Goal: Task Accomplishment & Management: Manage account settings

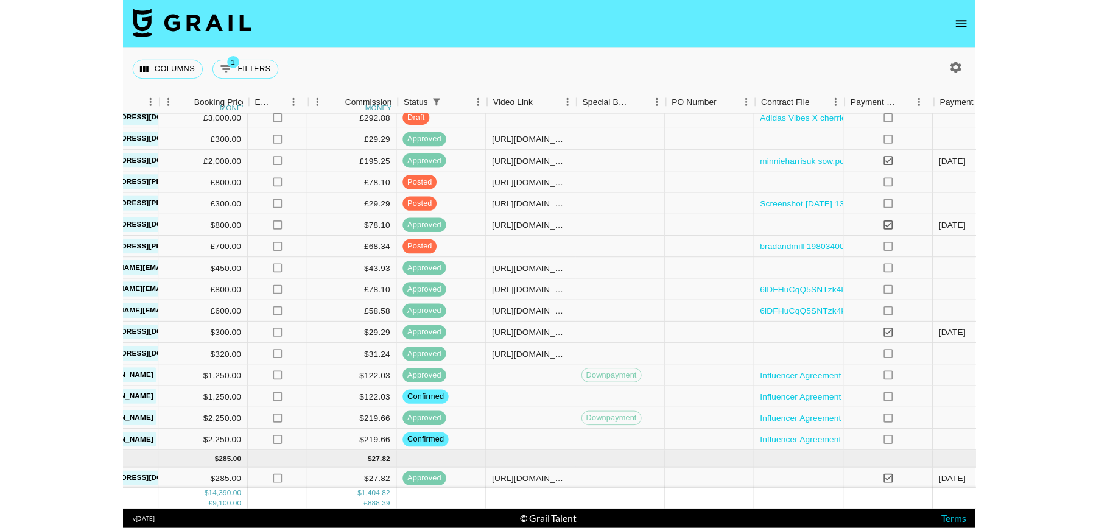
scroll to position [286, 739]
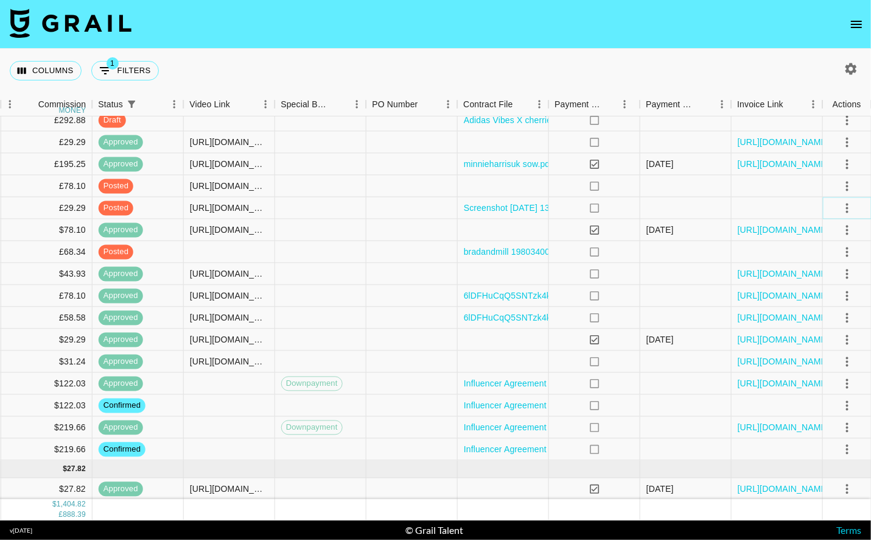
click at [848, 205] on icon "select merge strategy" at bounding box center [847, 207] width 15 height 15
click at [834, 329] on li "Approve" at bounding box center [831, 322] width 79 height 22
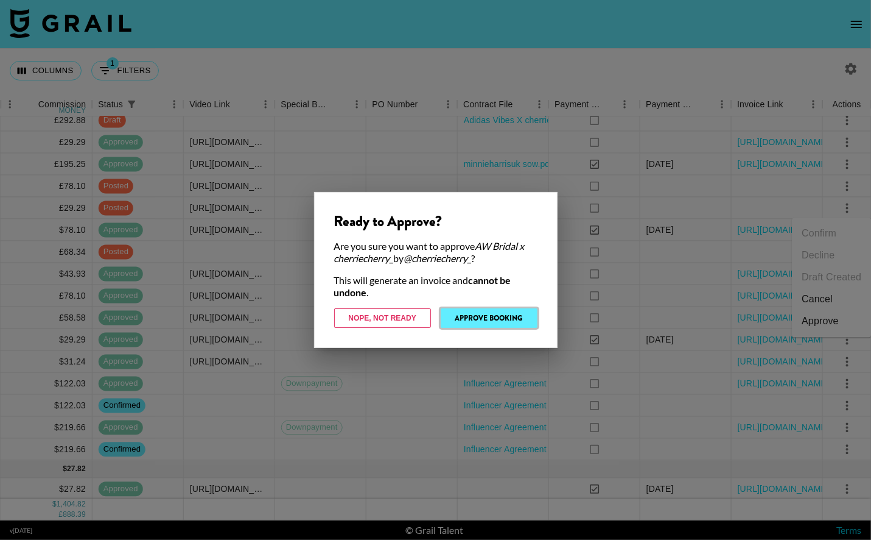
click at [466, 318] on button "Approve Booking" at bounding box center [489, 317] width 97 height 19
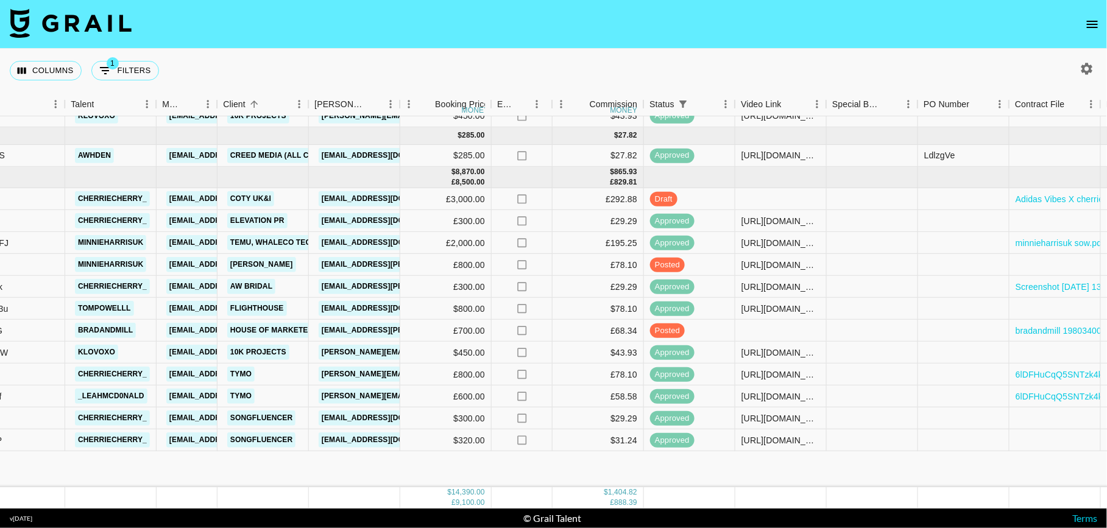
scroll to position [298, 188]
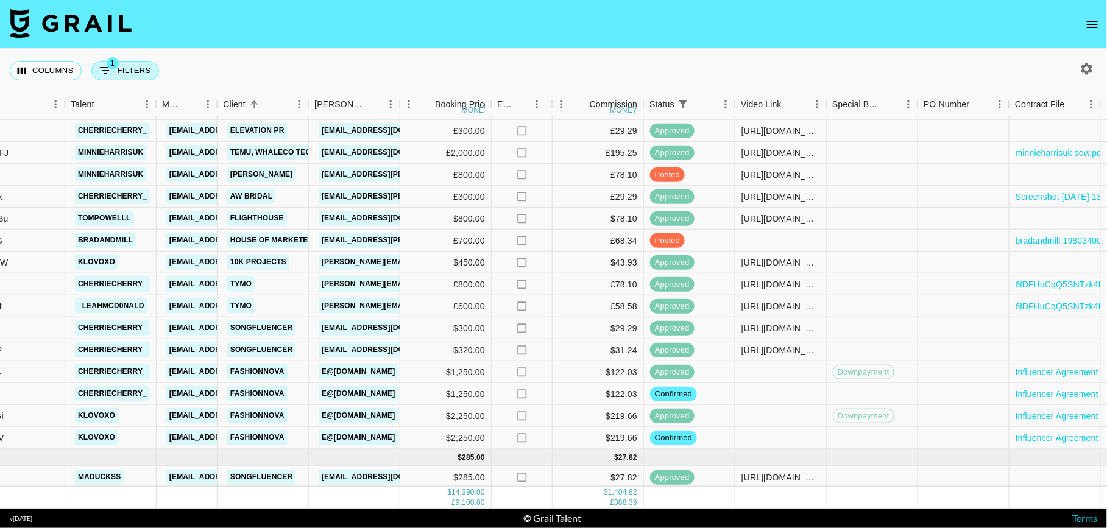
click at [133, 61] on button "1 Filters" at bounding box center [125, 70] width 68 height 19
select select "status"
select select "isAnyOf"
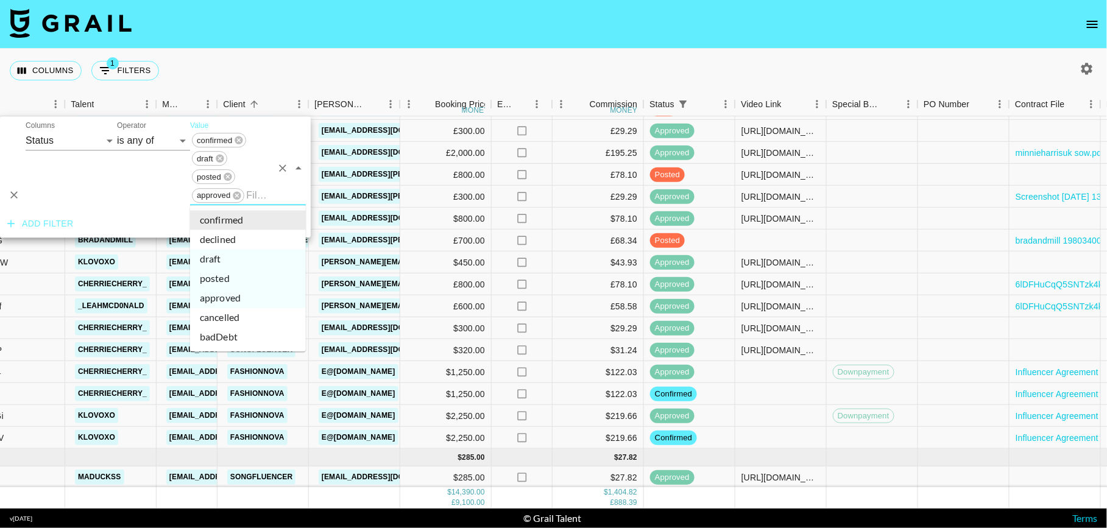
click at [252, 195] on input "Value" at bounding box center [259, 195] width 26 height 19
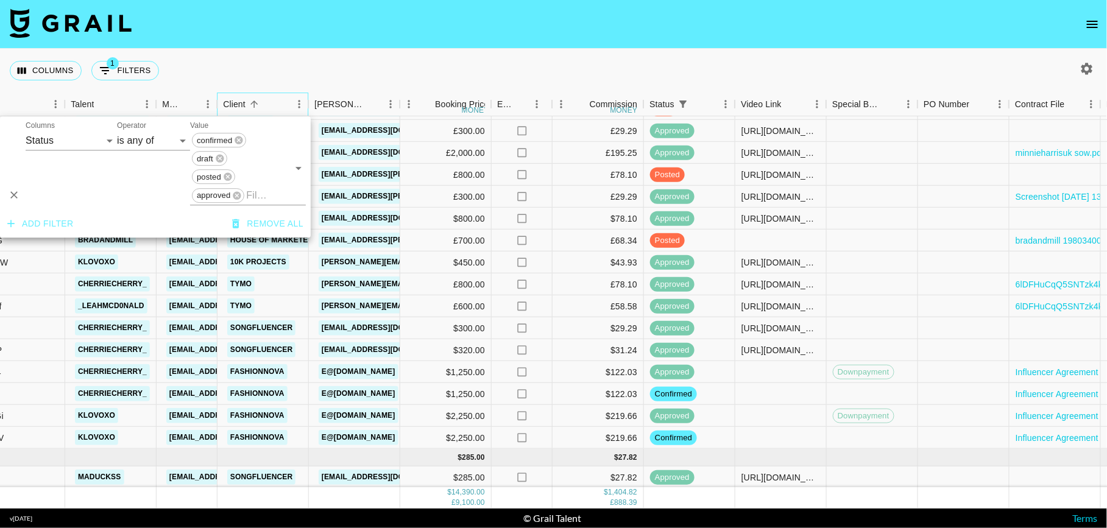
click at [265, 114] on div "Client" at bounding box center [256, 105] width 67 height 24
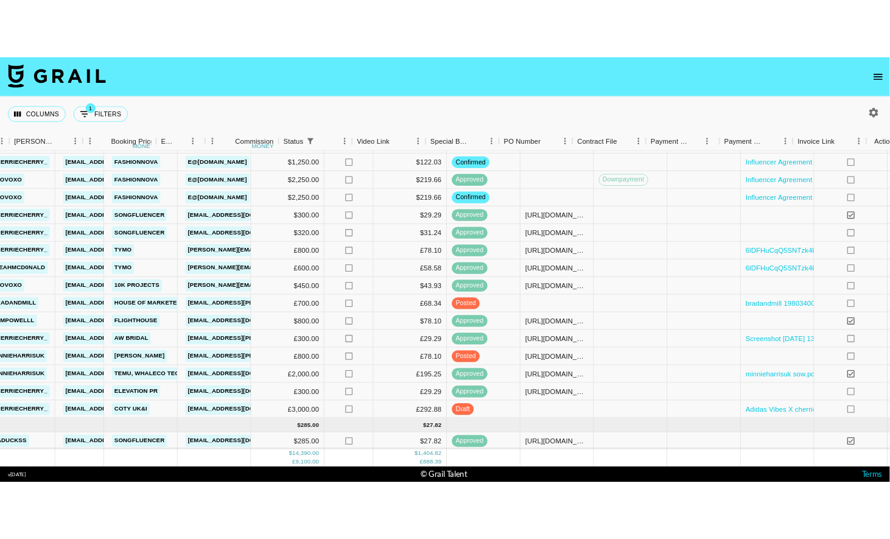
scroll to position [298, 504]
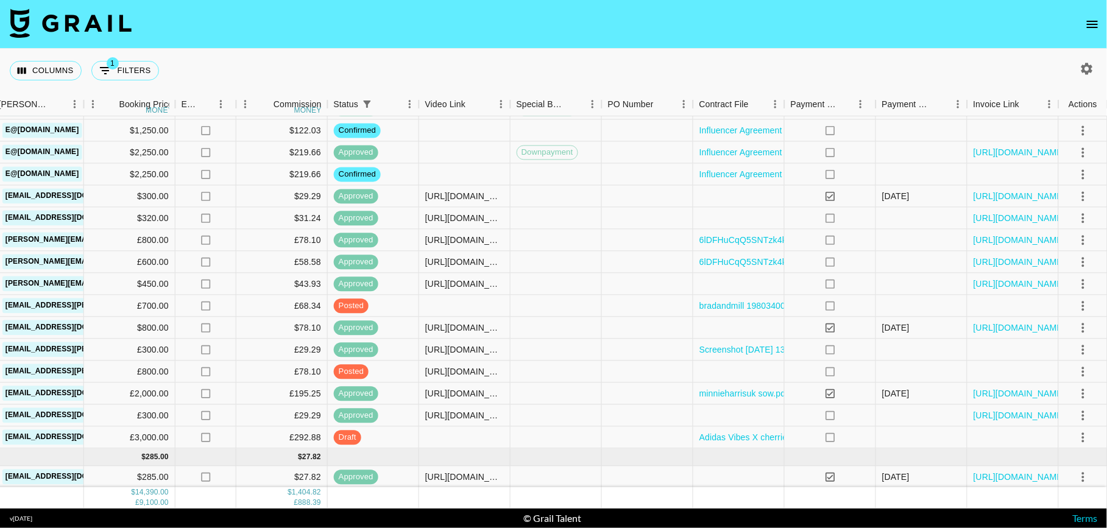
click at [663, 50] on div "Columns 1 Filters + Booking" at bounding box center [553, 71] width 1107 height 44
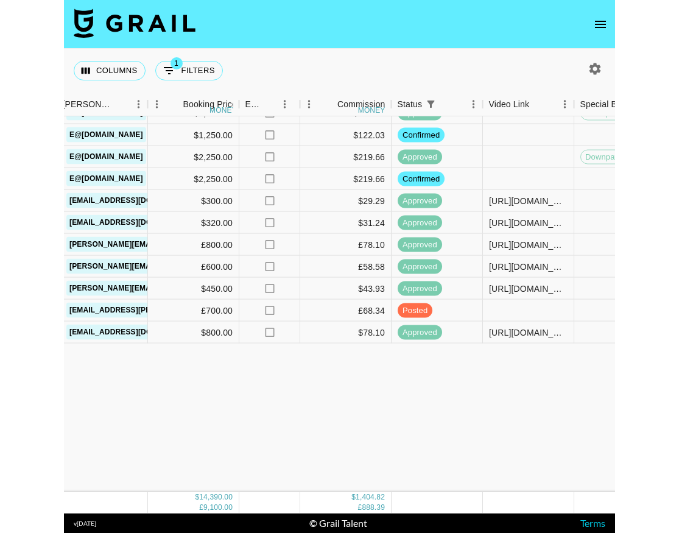
scroll to position [293, 504]
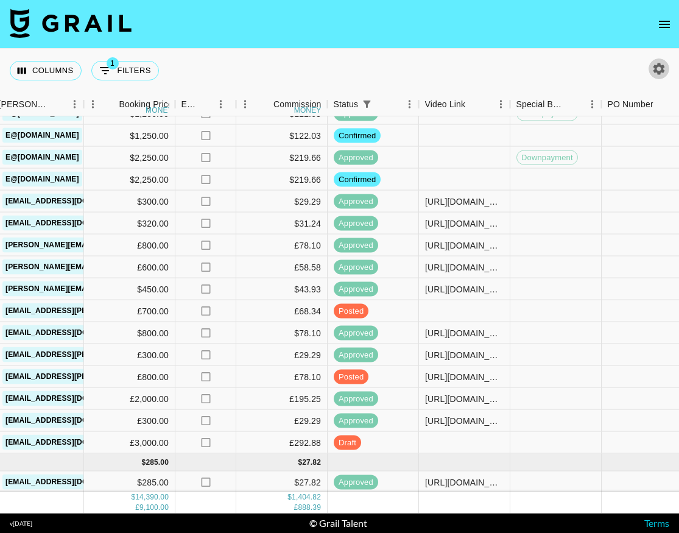
click at [666, 73] on icon "button" at bounding box center [659, 69] width 15 height 15
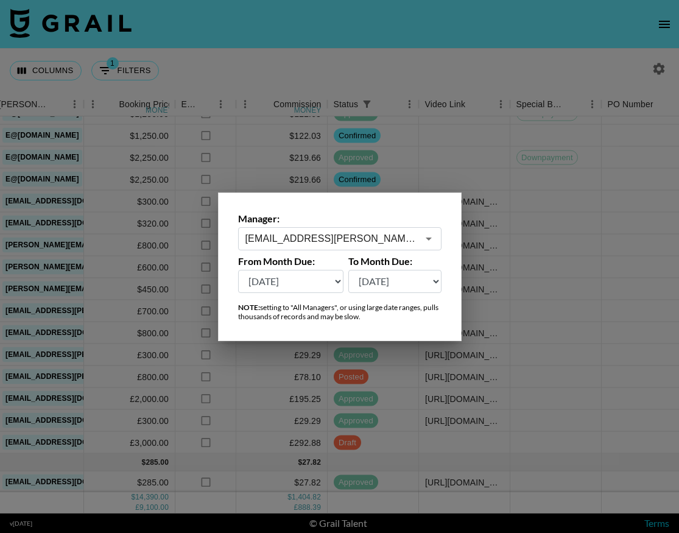
click at [666, 73] on div at bounding box center [339, 266] width 679 height 533
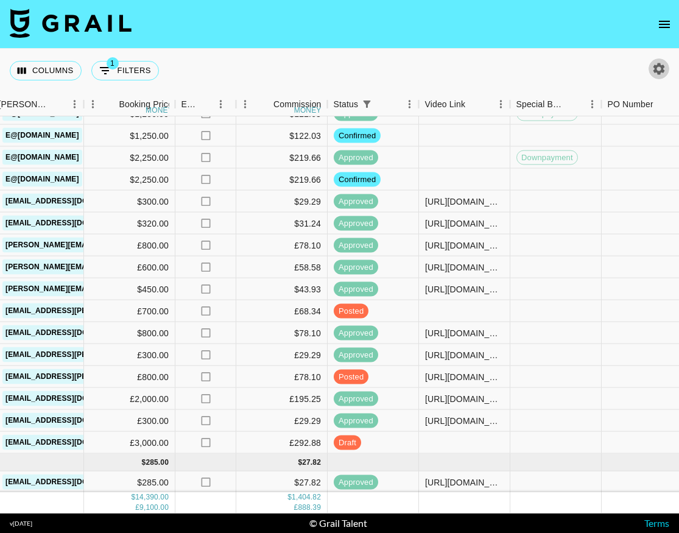
click at [661, 72] on icon "button" at bounding box center [659, 69] width 15 height 15
select select "[DATE]"
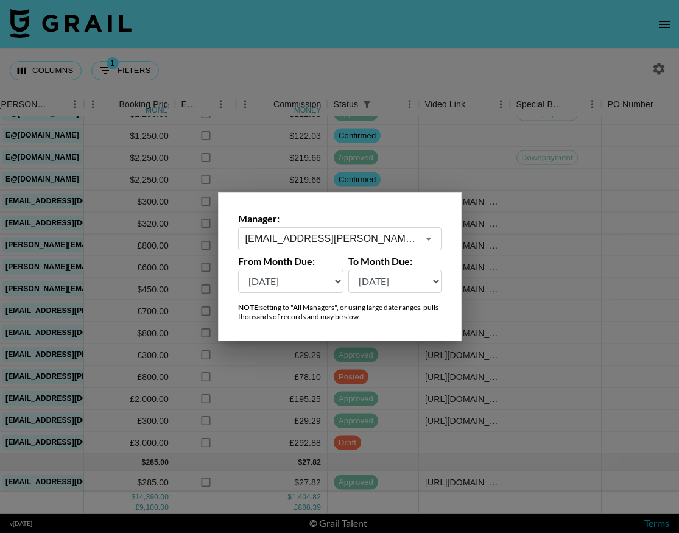
click at [396, 237] on input "[EMAIL_ADDRESS][PERSON_NAME][DOMAIN_NAME]" at bounding box center [331, 238] width 172 height 14
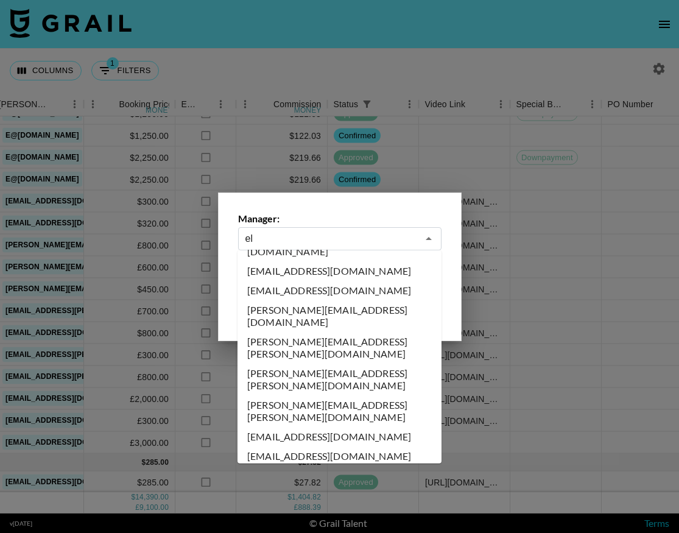
scroll to position [0, 0]
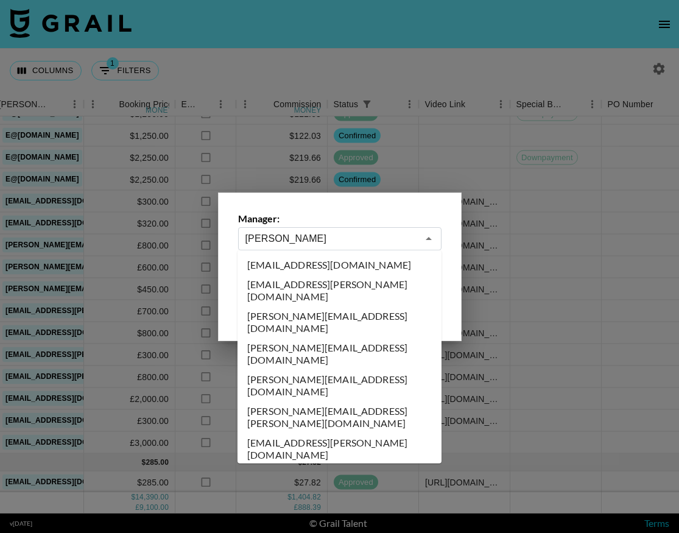
click at [334, 338] on li "[PERSON_NAME][EMAIL_ADDRESS][DOMAIN_NAME]" at bounding box center [340, 354] width 204 height 32
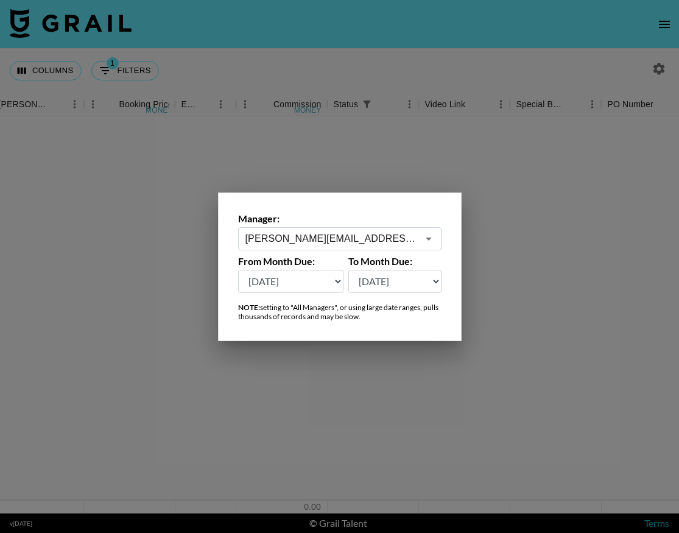
scroll to position [0, 504]
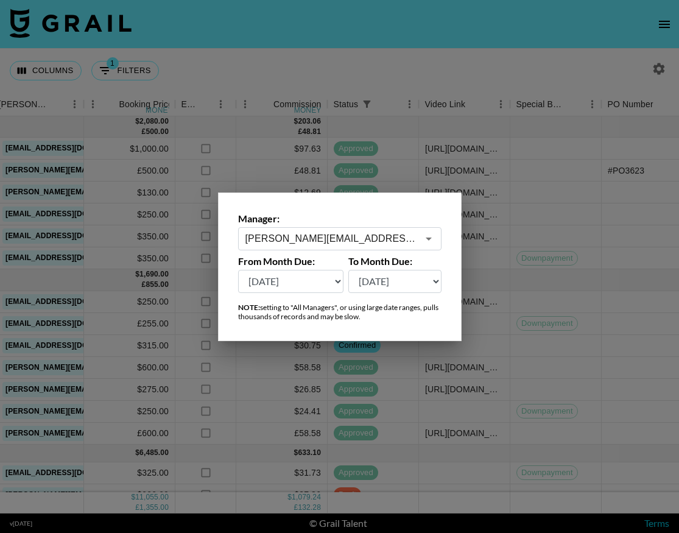
type input "[PERSON_NAME][EMAIL_ADDRESS][DOMAIN_NAME]"
click at [352, 157] on div at bounding box center [339, 266] width 679 height 533
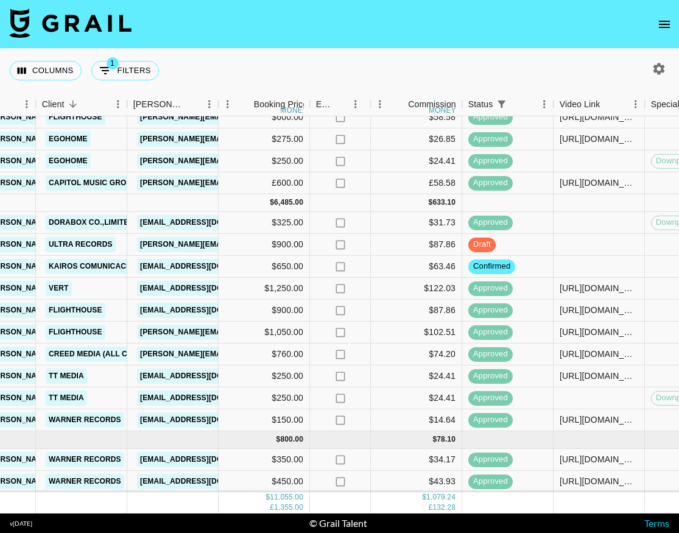
scroll to position [250, 429]
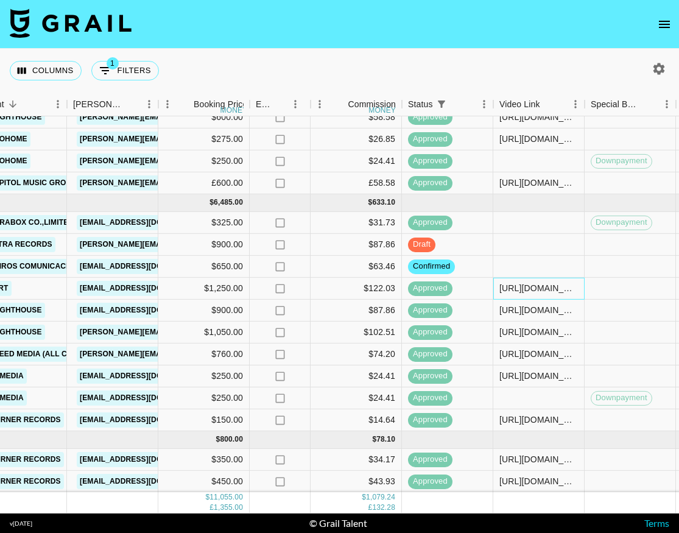
click at [538, 285] on div "[URL][DOMAIN_NAME]" at bounding box center [538, 288] width 79 height 12
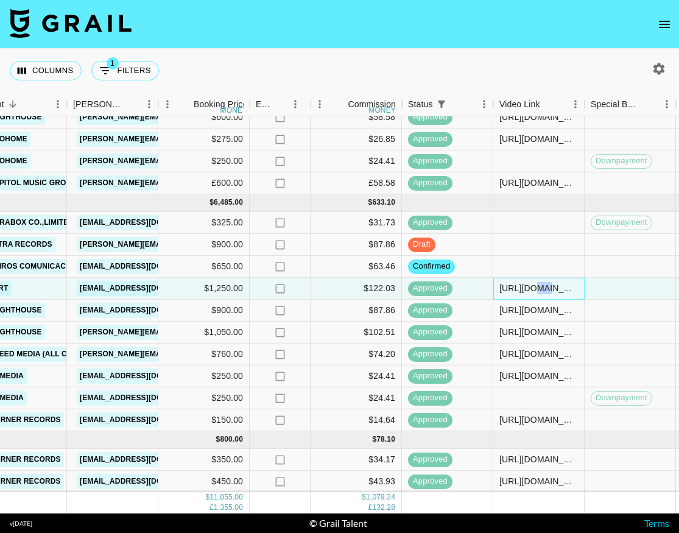
click at [538, 285] on div "[URL][DOMAIN_NAME]" at bounding box center [538, 288] width 79 height 12
copy div "[URL][DOMAIN_NAME]"
click at [661, 63] on icon "button" at bounding box center [659, 69] width 15 height 15
select select "[DATE]"
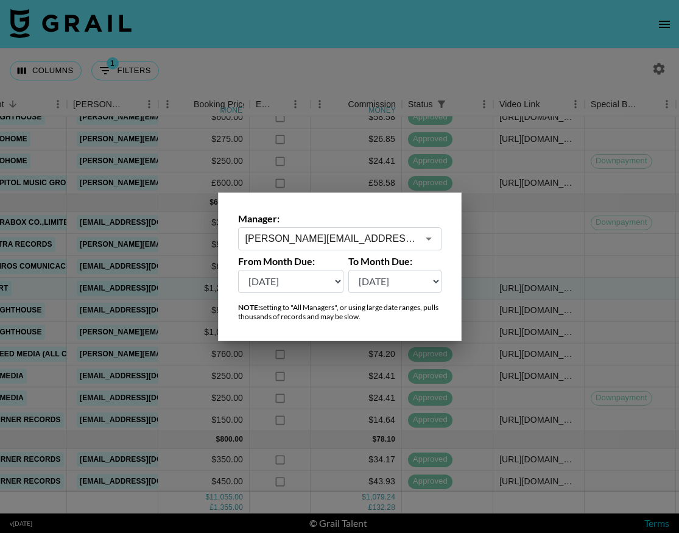
click at [407, 181] on div at bounding box center [339, 266] width 679 height 533
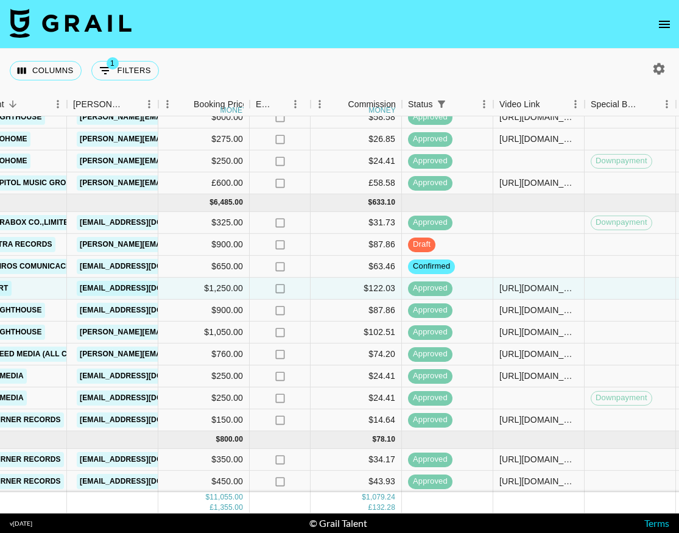
click at [653, 68] on icon "button" at bounding box center [659, 69] width 15 height 15
select select "[DATE]"
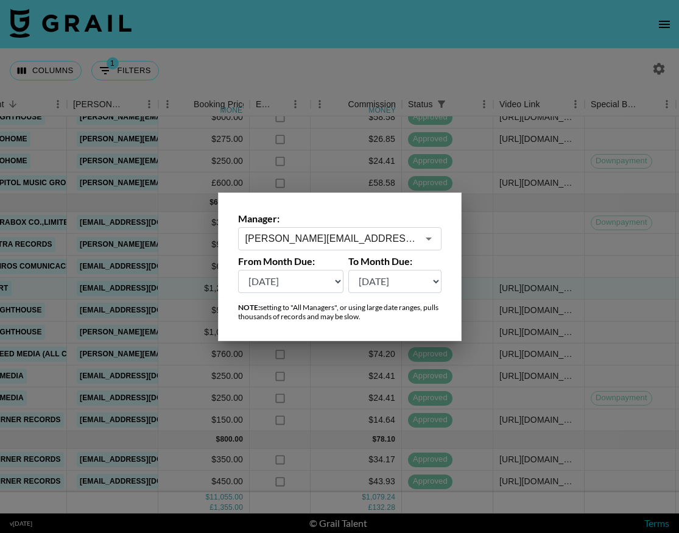
click at [415, 244] on input "[PERSON_NAME][EMAIL_ADDRESS][DOMAIN_NAME]" at bounding box center [331, 238] width 172 height 14
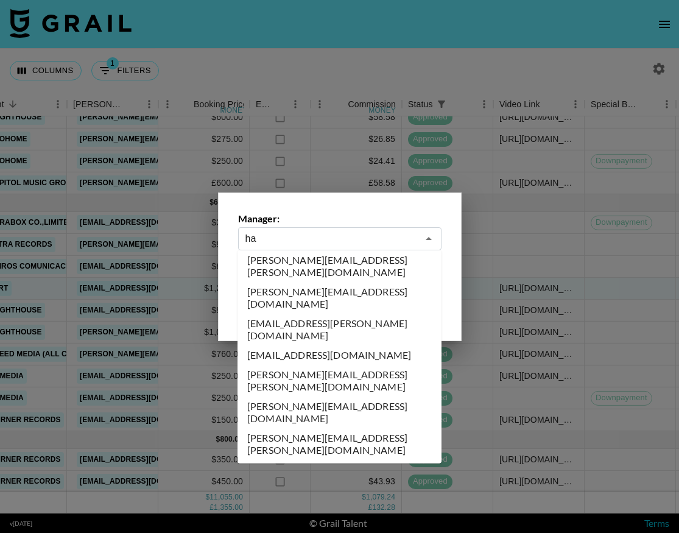
scroll to position [0, 0]
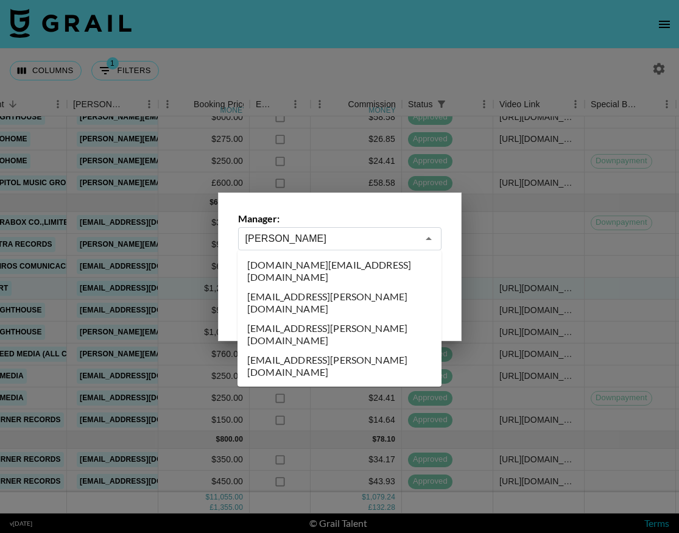
click at [394, 318] on li "[EMAIL_ADDRESS][PERSON_NAME][DOMAIN_NAME]" at bounding box center [340, 334] width 204 height 32
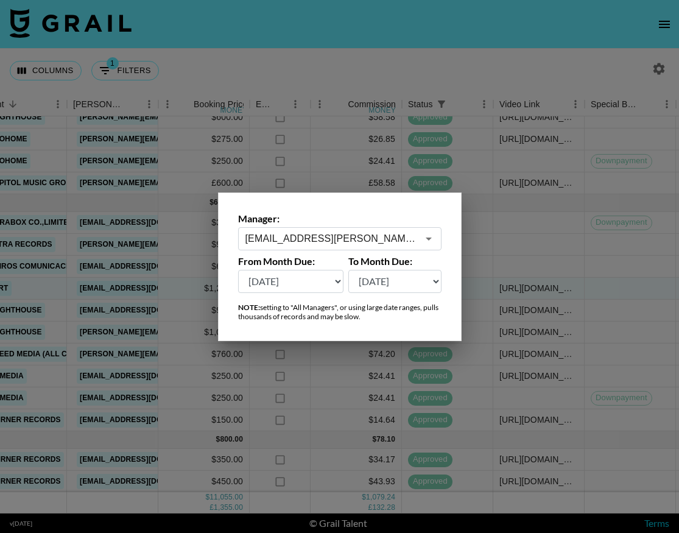
scroll to position [0, 429]
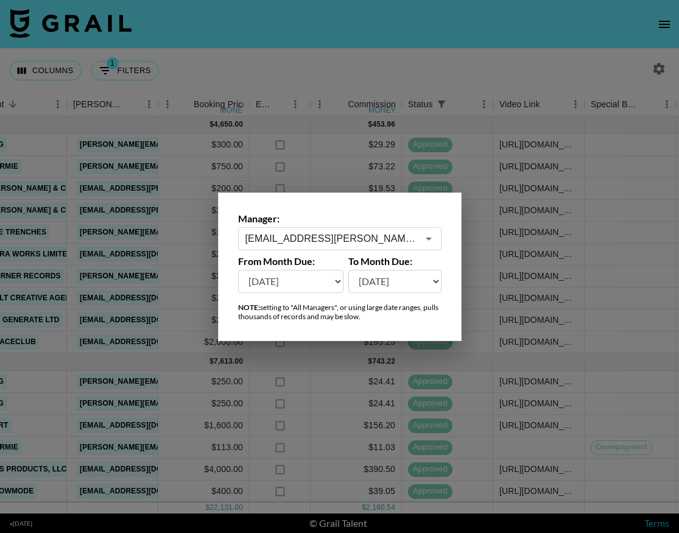
type input "[EMAIL_ADDRESS][PERSON_NAME][DOMAIN_NAME]"
click at [390, 61] on div at bounding box center [339, 266] width 679 height 533
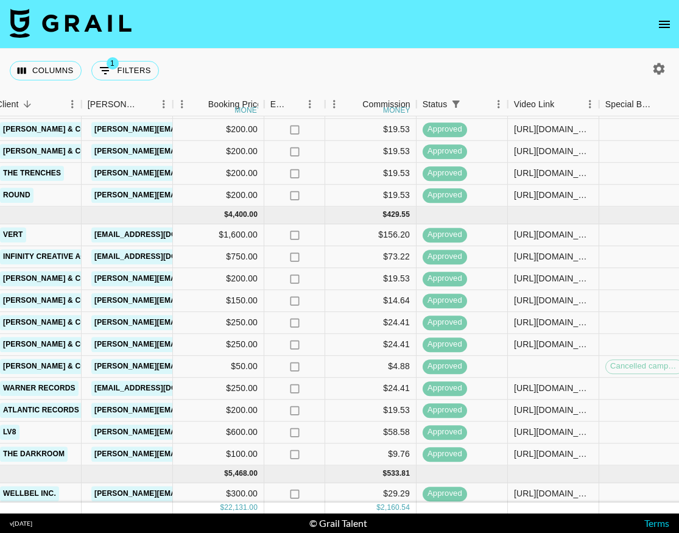
scroll to position [405, 412]
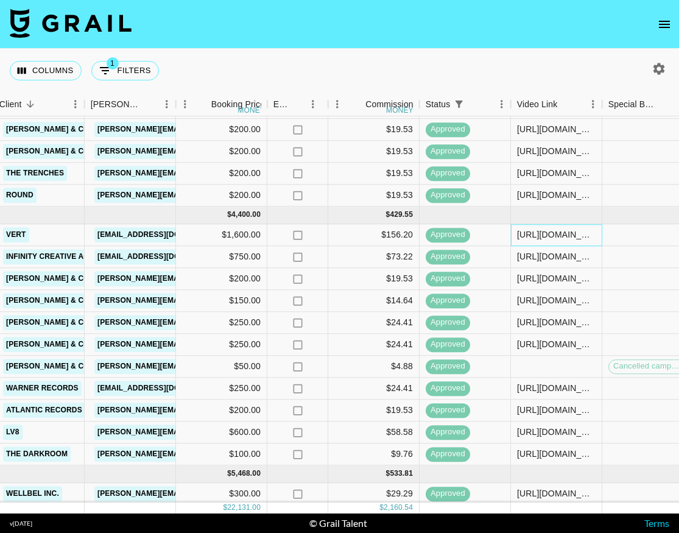
click at [551, 239] on div "[URL][DOMAIN_NAME]" at bounding box center [556, 235] width 79 height 12
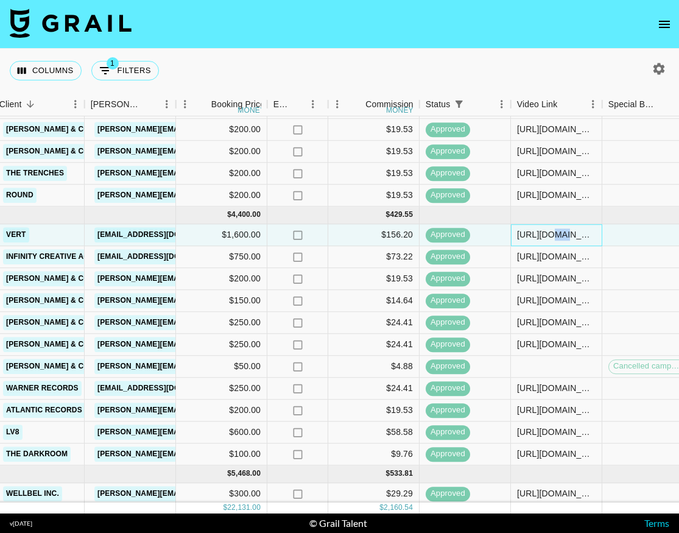
click at [551, 239] on div "[URL][DOMAIN_NAME]" at bounding box center [556, 235] width 79 height 12
copy div "[URL][DOMAIN_NAME]"
click at [660, 69] on icon "button" at bounding box center [659, 69] width 15 height 15
select select "[DATE]"
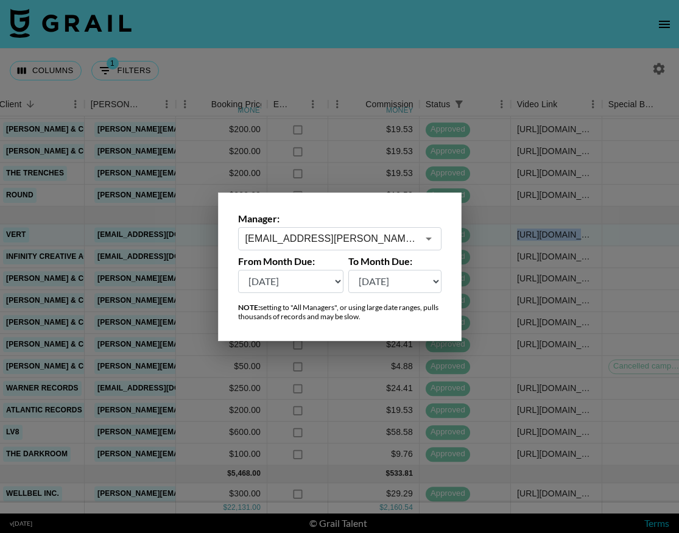
click at [269, 247] on div "[EMAIL_ADDRESS][PERSON_NAME][DOMAIN_NAME] ​" at bounding box center [339, 238] width 203 height 23
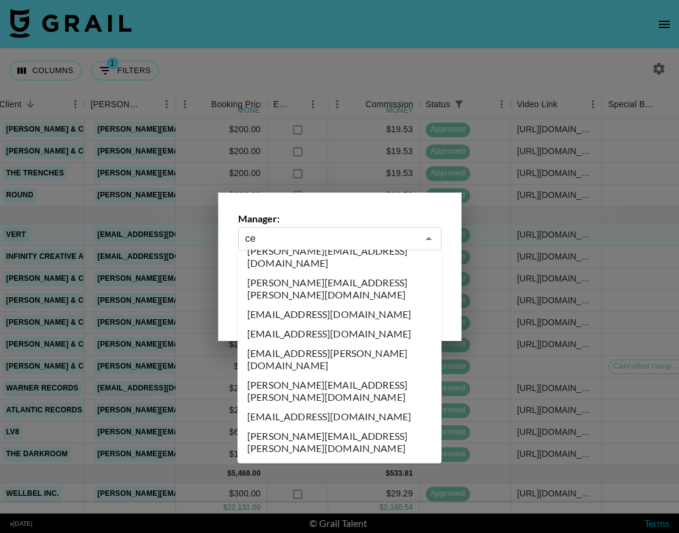
scroll to position [0, 0]
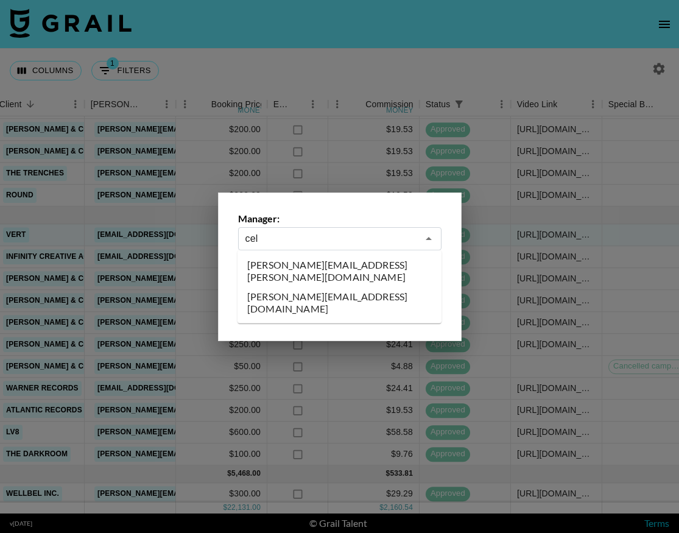
click at [283, 268] on li "[PERSON_NAME][EMAIL_ADDRESS][PERSON_NAME][DOMAIN_NAME]" at bounding box center [340, 271] width 204 height 32
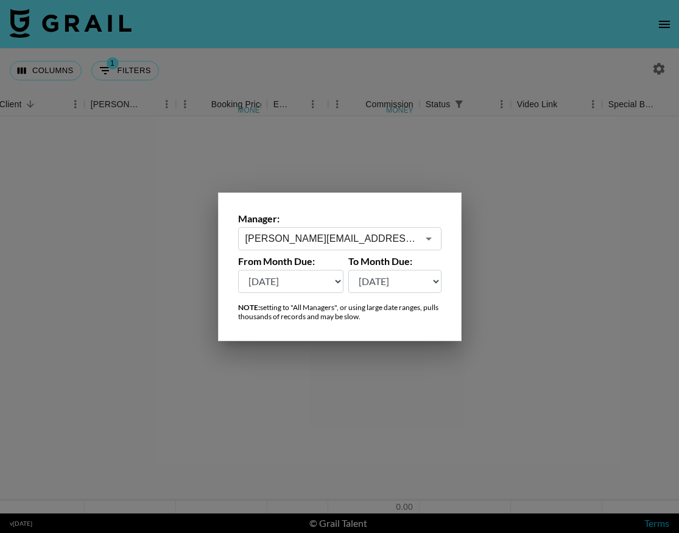
scroll to position [0, 412]
type input "[PERSON_NAME][EMAIL_ADDRESS][PERSON_NAME][DOMAIN_NAME]"
click at [334, 60] on div at bounding box center [339, 266] width 679 height 533
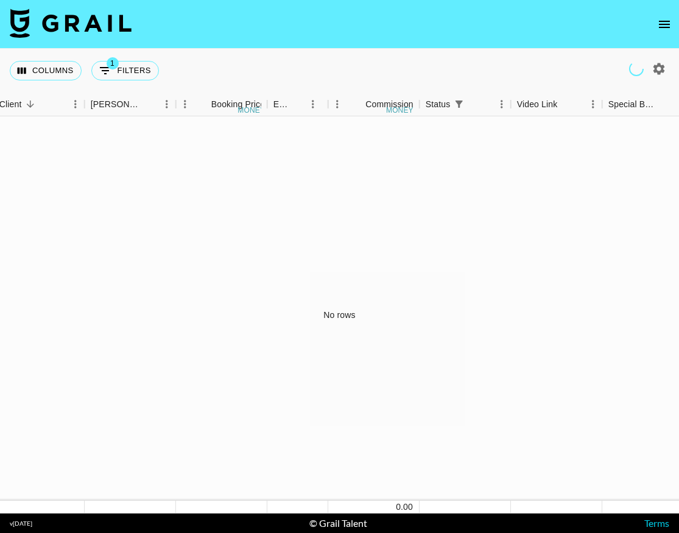
click at [661, 69] on icon "button" at bounding box center [659, 69] width 12 height 12
select select "[DATE]"
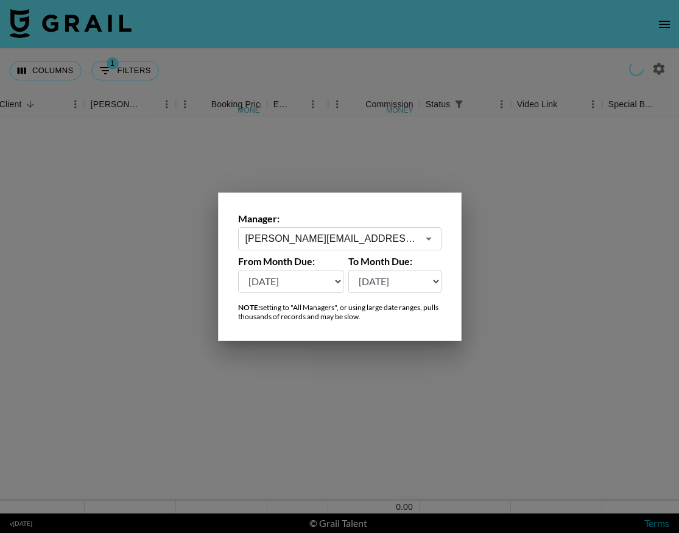
click at [438, 231] on div "[PERSON_NAME][EMAIL_ADDRESS][PERSON_NAME][DOMAIN_NAME] ​" at bounding box center [339, 238] width 203 height 23
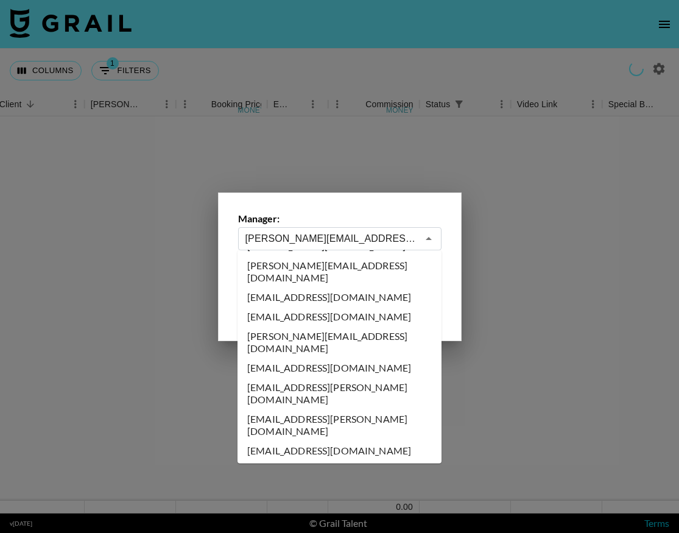
scroll to position [88, 0]
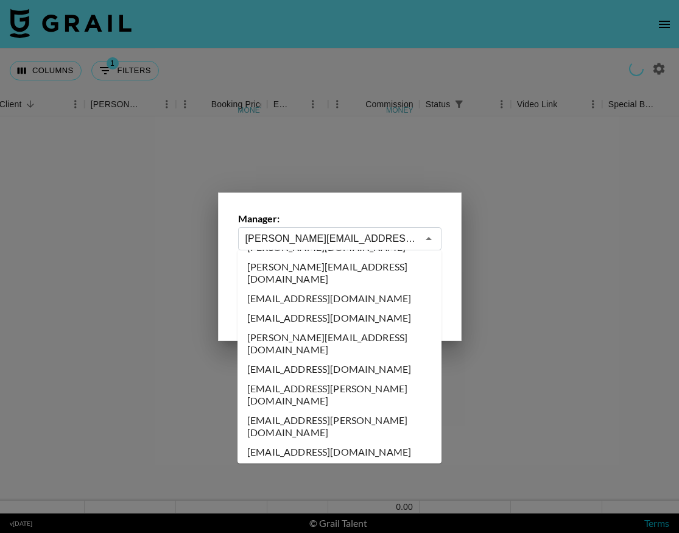
click at [343, 359] on li "[EMAIL_ADDRESS][DOMAIN_NAME]" at bounding box center [340, 368] width 204 height 19
type input "[EMAIL_ADDRESS][DOMAIN_NAME]"
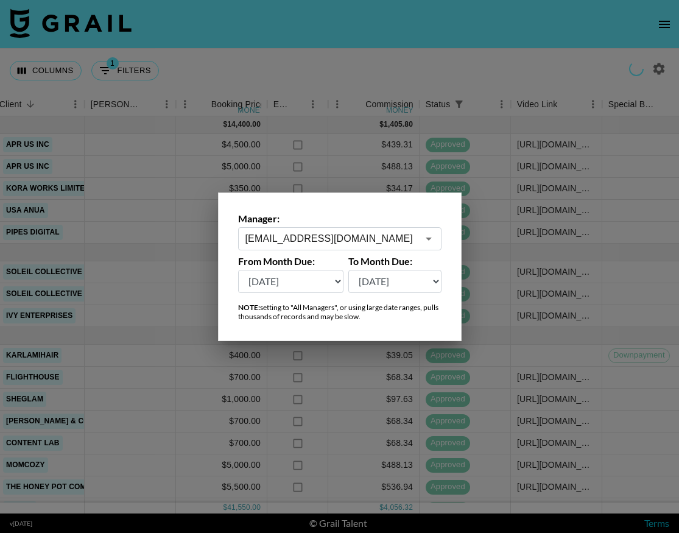
click at [399, 60] on div at bounding box center [339, 266] width 679 height 533
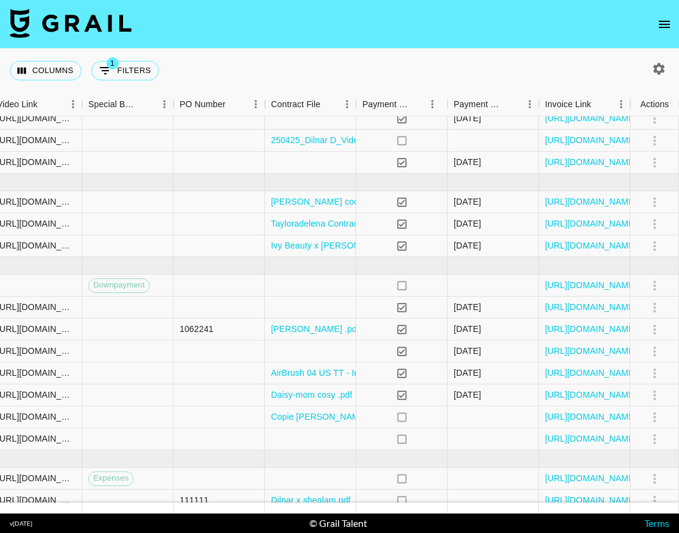
scroll to position [0, 932]
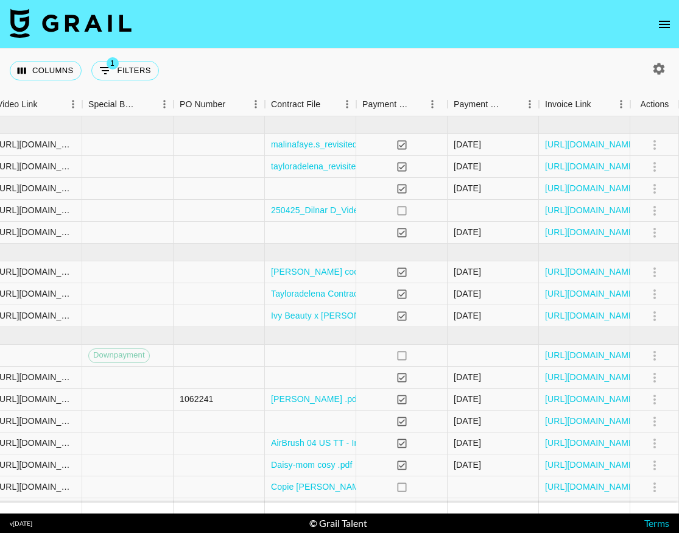
click at [652, 57] on div "Columns 1 Filters + Booking" at bounding box center [339, 71] width 679 height 44
click at [655, 62] on icon "button" at bounding box center [659, 69] width 15 height 15
select select "[DATE]"
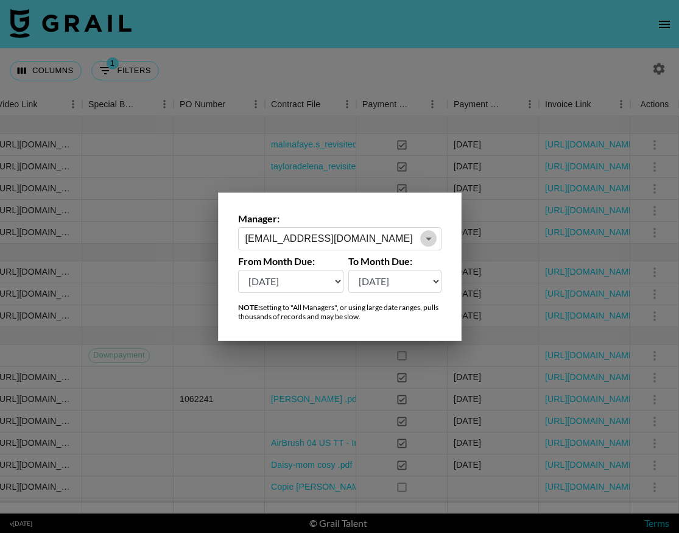
click at [431, 235] on icon "Open" at bounding box center [428, 238] width 15 height 15
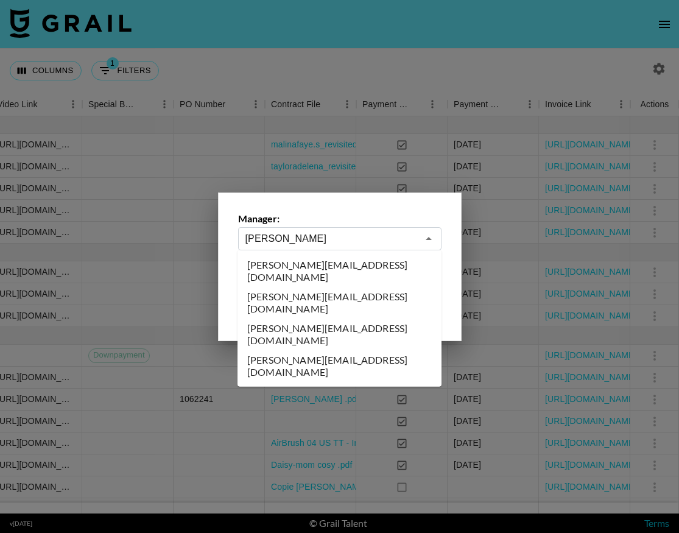
click at [356, 318] on li "[PERSON_NAME][EMAIL_ADDRESS][DOMAIN_NAME]" at bounding box center [340, 334] width 204 height 32
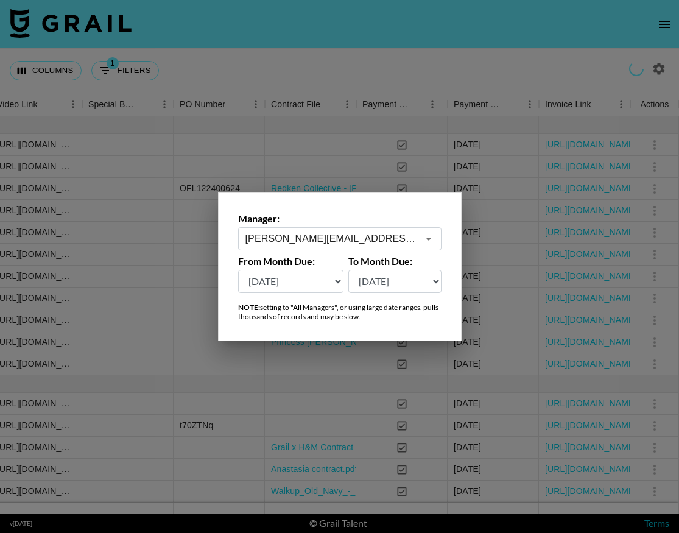
type input "[PERSON_NAME][EMAIL_ADDRESS][DOMAIN_NAME]"
click at [375, 79] on div at bounding box center [339, 266] width 679 height 533
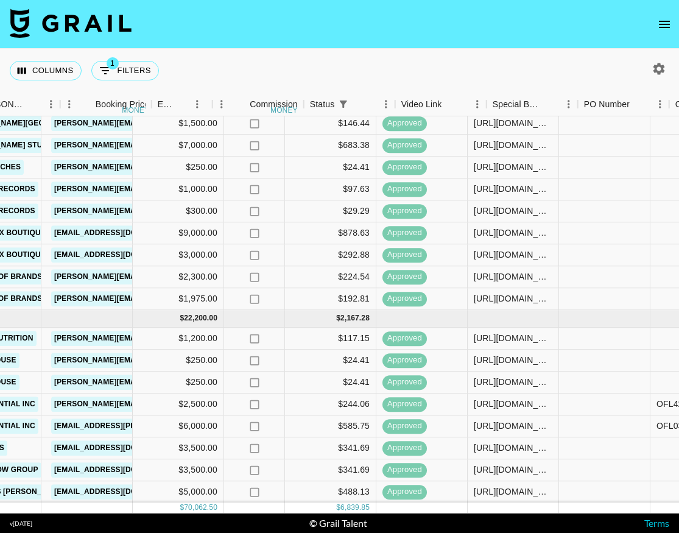
scroll to position [345, 667]
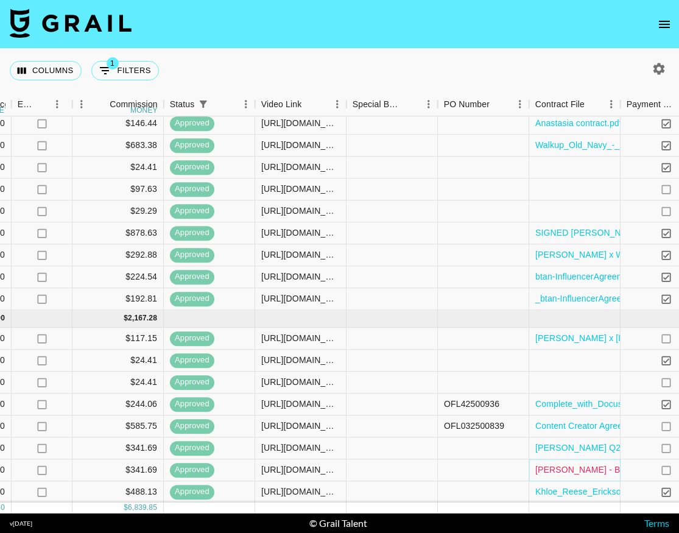
click at [574, 468] on link "[PERSON_NAME] - Bio-Oil Influencer Agreement.docx.pdf" at bounding box center [648, 470] width 226 height 12
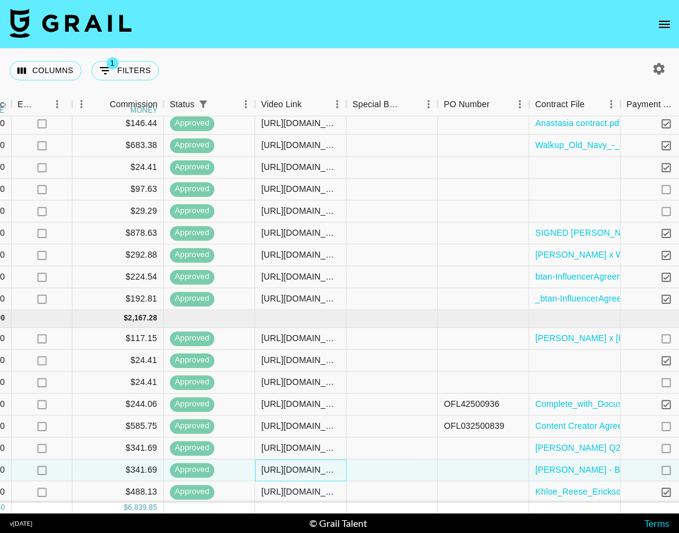
click at [306, 463] on div "[URL][DOMAIN_NAME]" at bounding box center [300, 470] width 91 height 22
click at [311, 470] on div "[URL][DOMAIN_NAME]" at bounding box center [300, 470] width 79 height 12
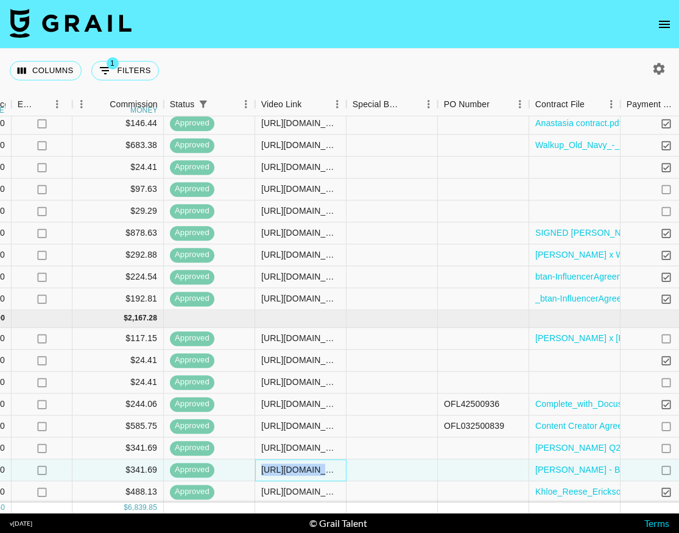
copy div "[URL][DOMAIN_NAME]"
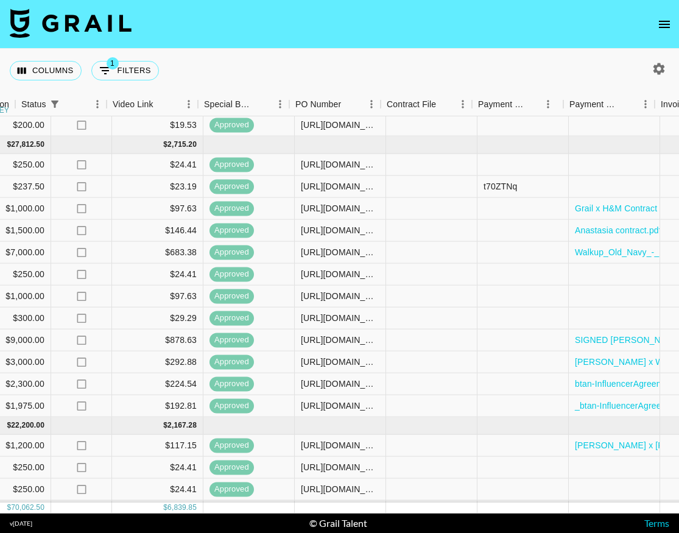
scroll to position [239, 932]
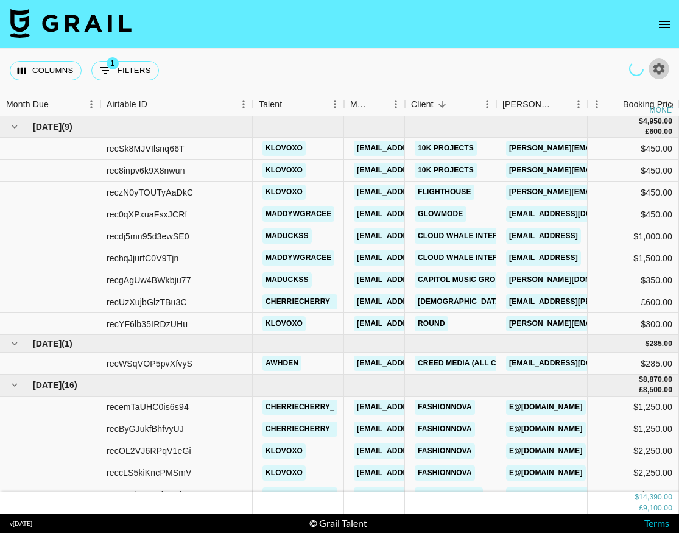
click at [658, 60] on button "button" at bounding box center [659, 68] width 21 height 21
select select "[DATE]"
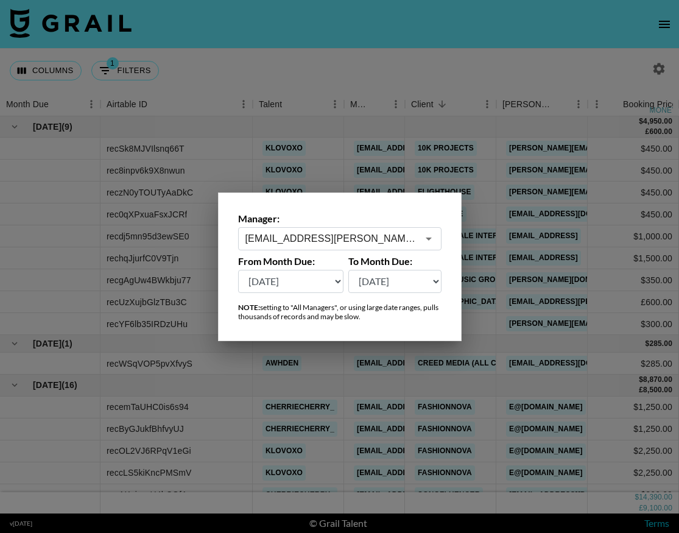
click at [322, 216] on label "Manager:" at bounding box center [339, 219] width 203 height 12
click at [350, 228] on div "maisie.defreitas@grail-talent.com ​" at bounding box center [339, 238] width 203 height 23
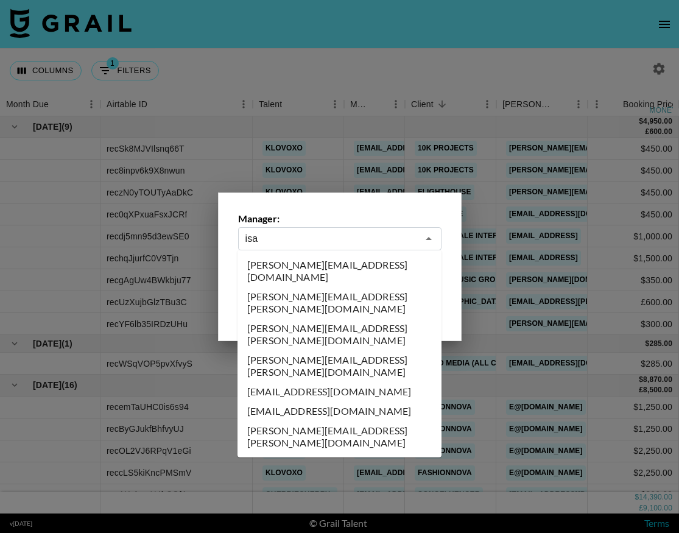
click at [333, 350] on li "[PERSON_NAME][EMAIL_ADDRESS][PERSON_NAME][DOMAIN_NAME]" at bounding box center [340, 366] width 204 height 32
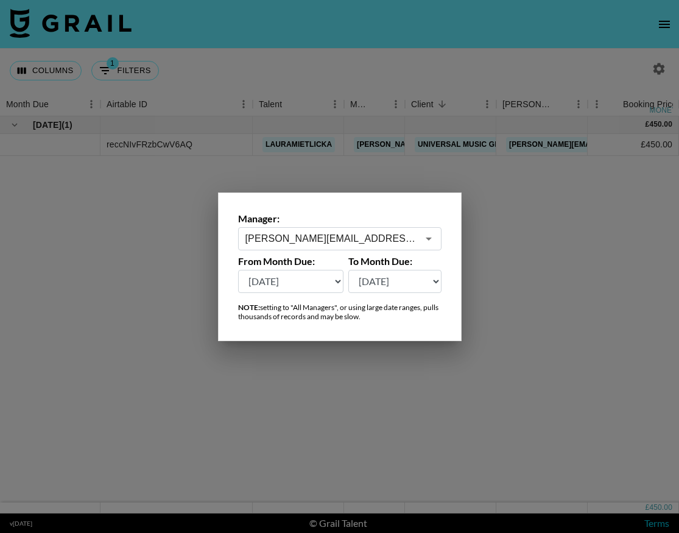
type input "[PERSON_NAME][EMAIL_ADDRESS][PERSON_NAME][DOMAIN_NAME]"
click at [351, 66] on div at bounding box center [339, 266] width 679 height 533
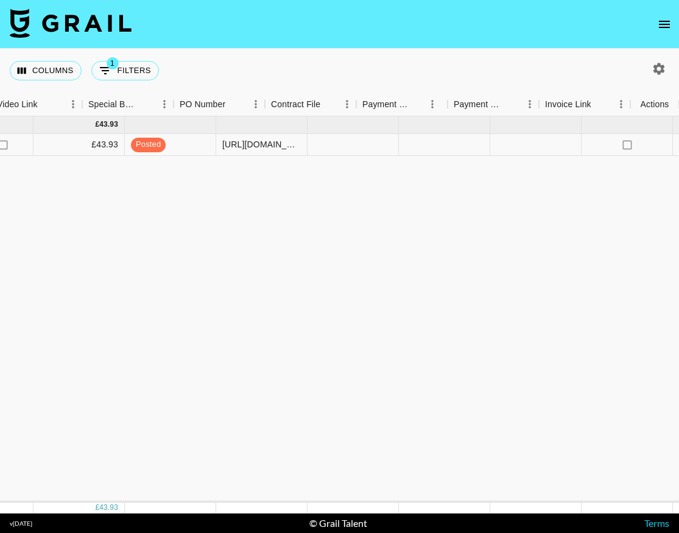
scroll to position [0, 932]
click at [655, 74] on icon "button" at bounding box center [659, 69] width 15 height 15
select select "[DATE]"
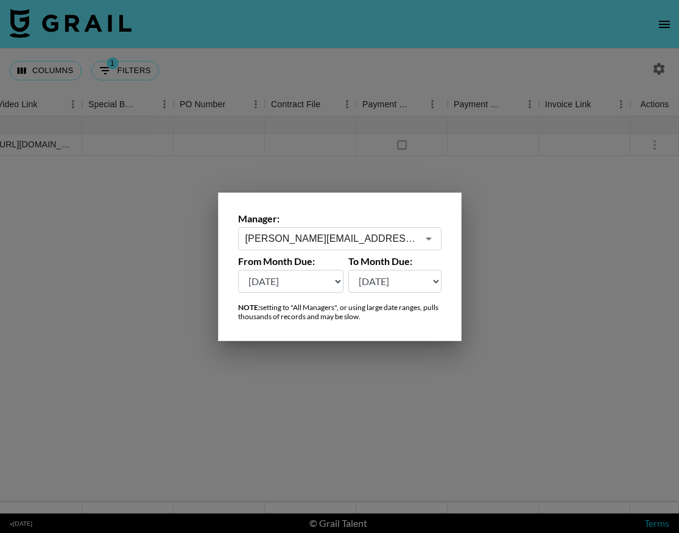
click at [412, 239] on input "[PERSON_NAME][EMAIL_ADDRESS][PERSON_NAME][DOMAIN_NAME]" at bounding box center [331, 238] width 172 height 14
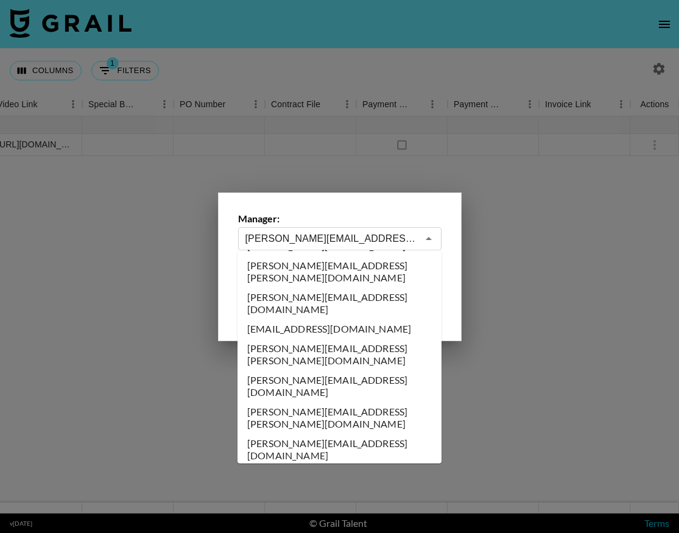
scroll to position [5022, 0]
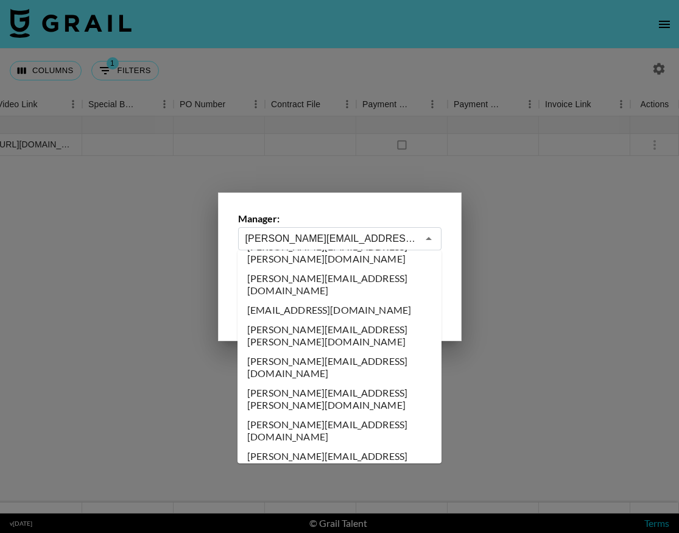
type input "[EMAIL_ADDRESS][DOMAIN_NAME]"
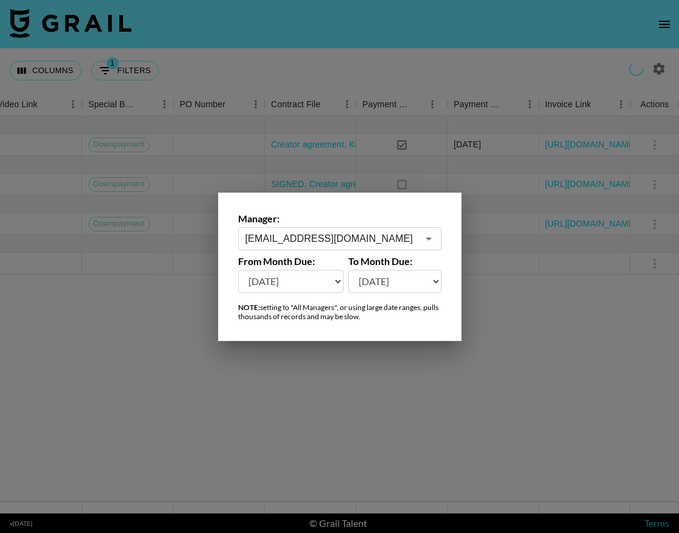
click at [381, 114] on div at bounding box center [339, 266] width 679 height 533
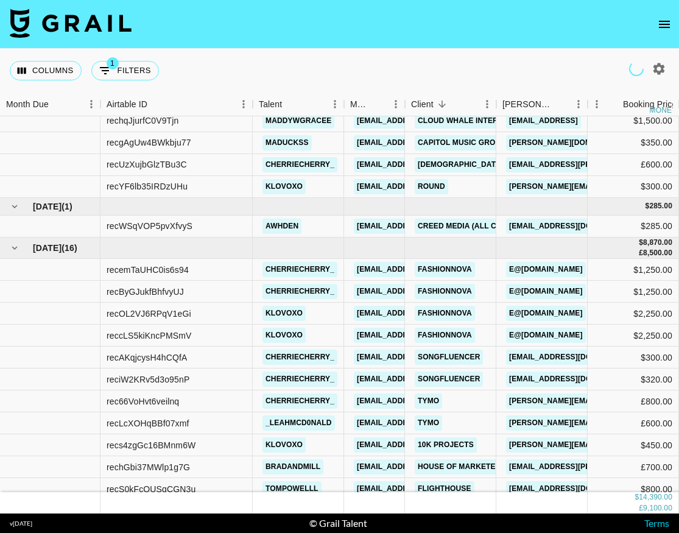
scroll to position [150, 0]
